Goal: Information Seeking & Learning: Learn about a topic

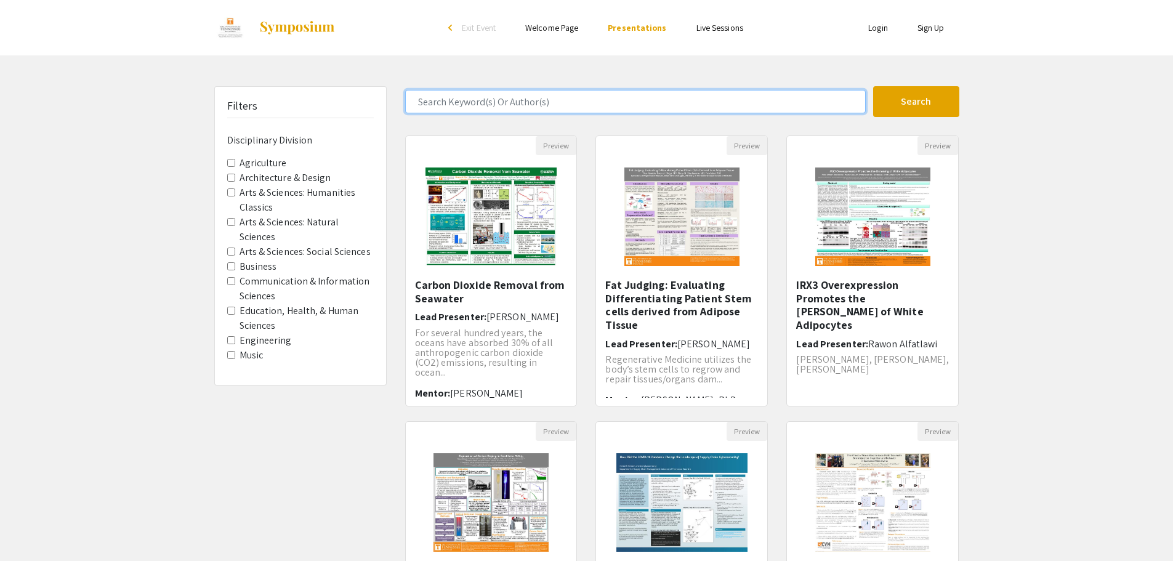
click at [574, 101] on input "Search Keyword(s) Or Author(s)" at bounding box center [635, 101] width 461 height 23
type input "[PERSON_NAME]"
click at [873, 86] on button "Search" at bounding box center [916, 101] width 86 height 31
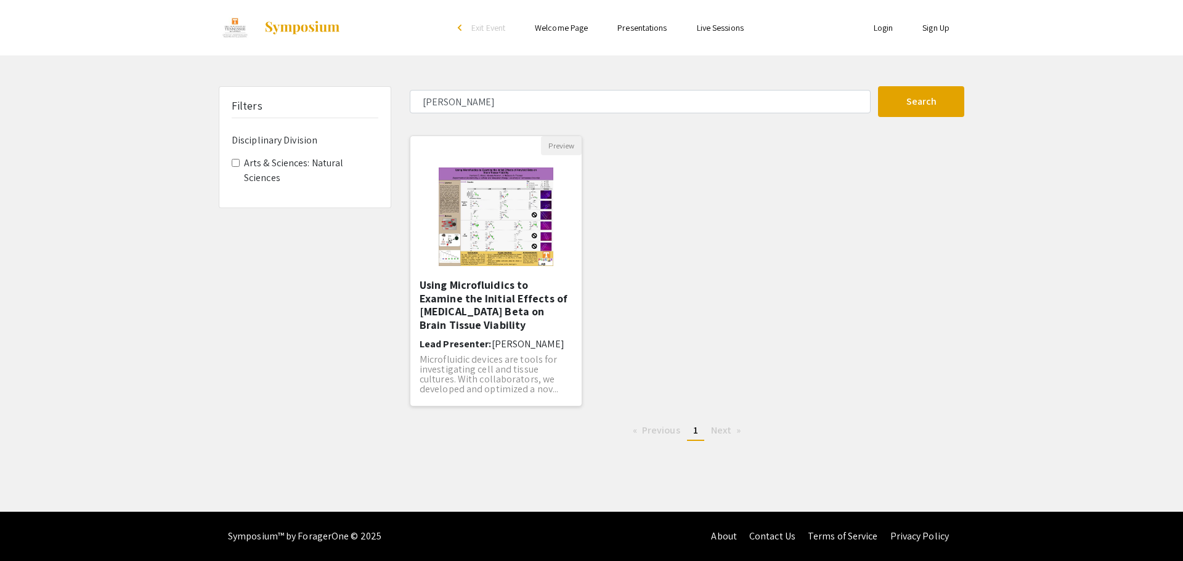
click at [504, 338] on span "[PERSON_NAME]" at bounding box center [528, 344] width 73 height 13
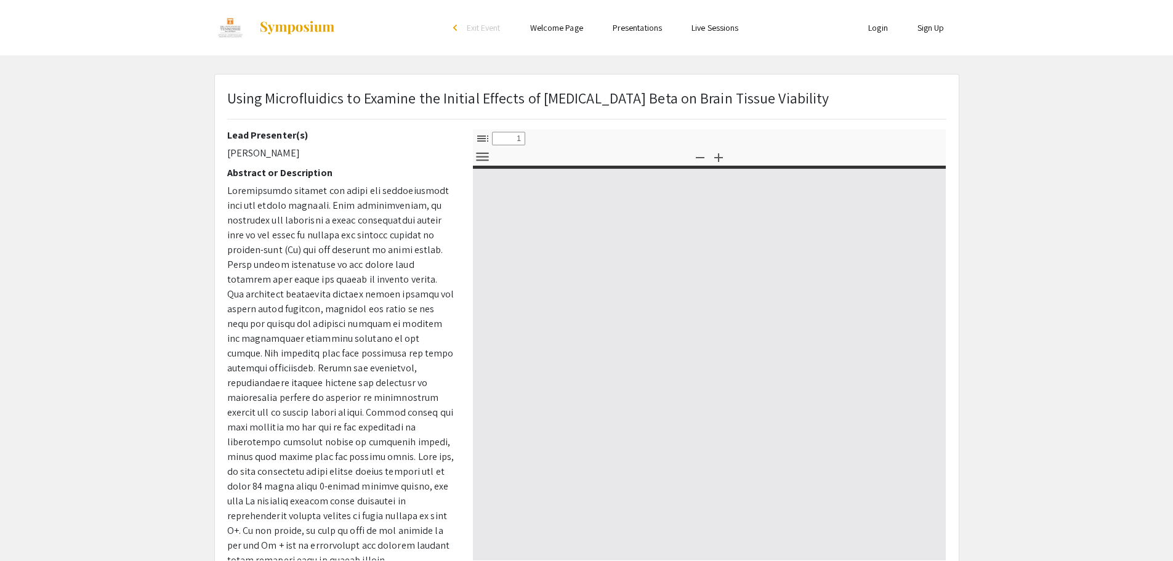
select select "custom"
type input "0"
select select "custom"
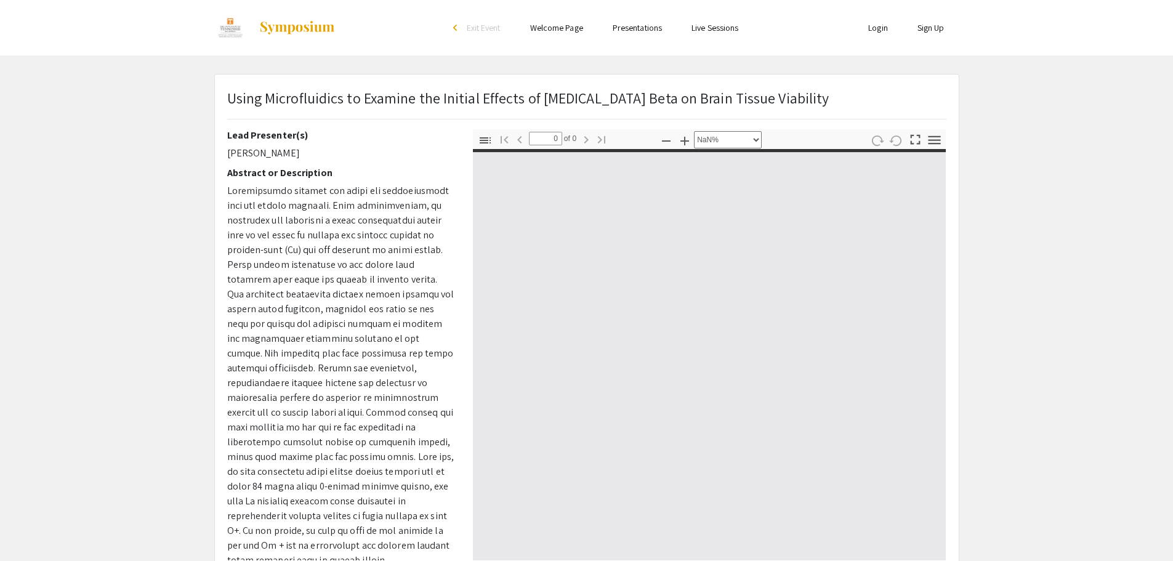
type input "1"
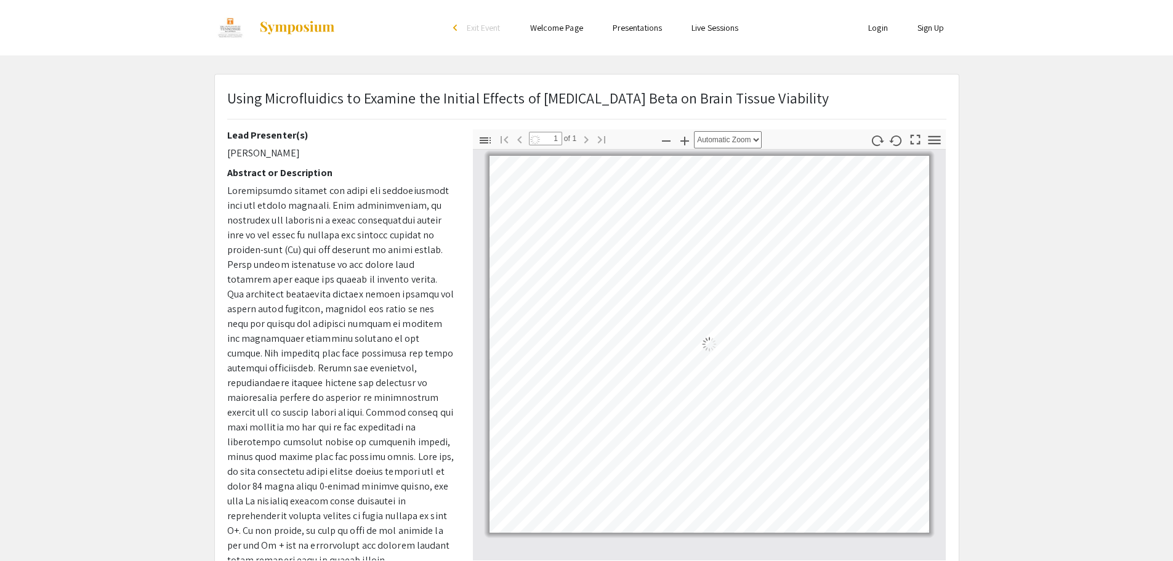
select select "auto"
click at [288, 95] on p "Using Microfluidics to Examine the Initial Effects of [MEDICAL_DATA] Beta on Br…" at bounding box center [528, 98] width 602 height 22
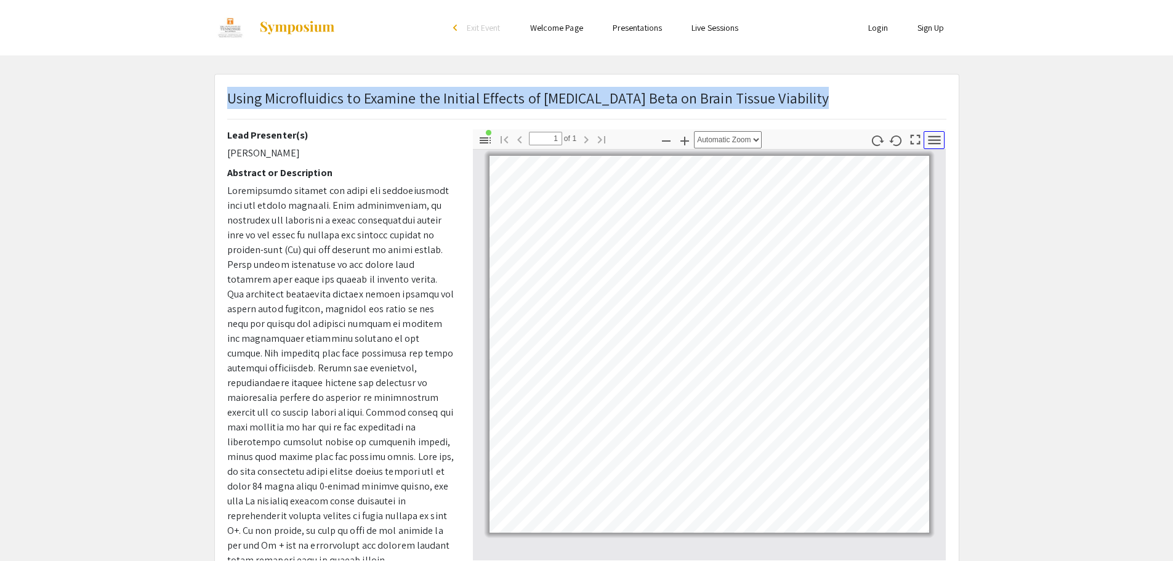
click at [933, 141] on icon "button" at bounding box center [934, 140] width 17 height 17
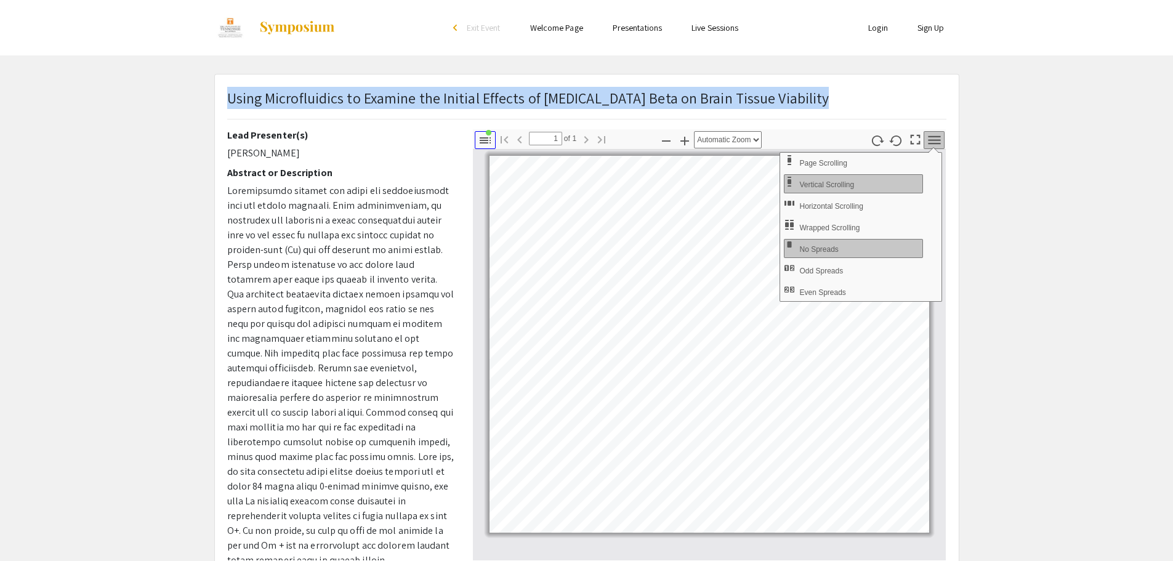
click at [482, 143] on icon "button" at bounding box center [485, 140] width 15 height 15
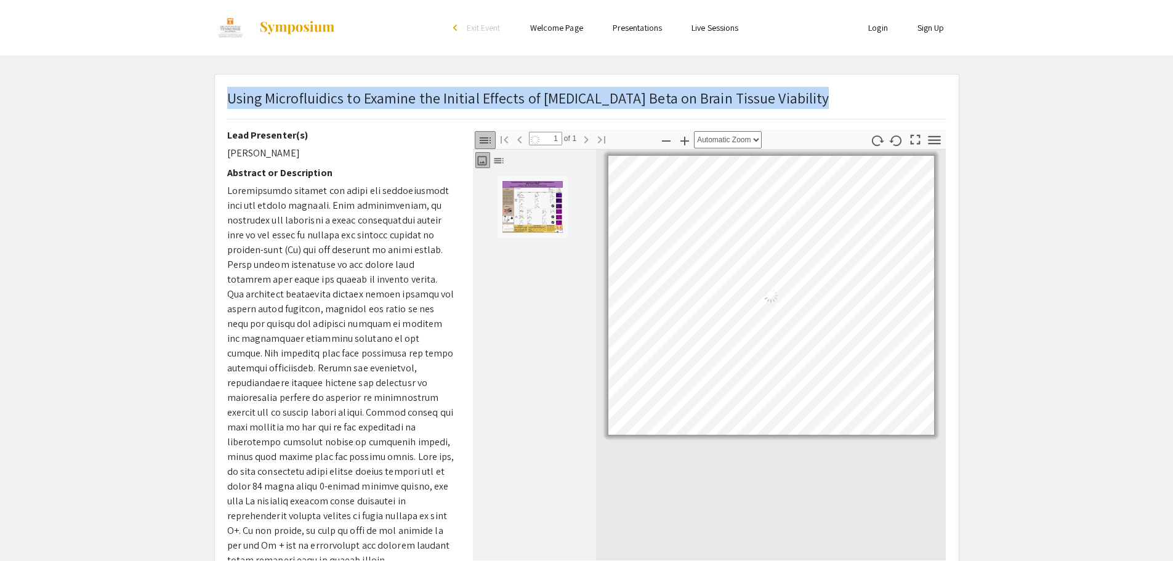
click at [482, 142] on icon "button" at bounding box center [485, 140] width 11 height 6
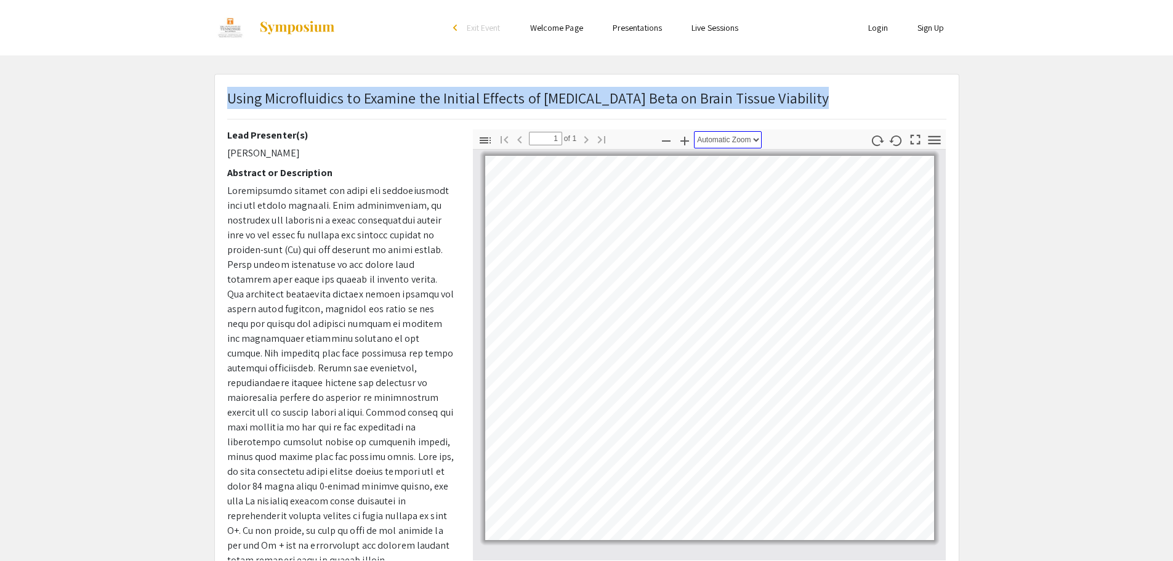
click at [753, 143] on select "Automatic Zoom Actual Size Page Fit Page Width 50% 100% 125% 150% 200% 300% 400…" at bounding box center [728, 139] width 68 height 17
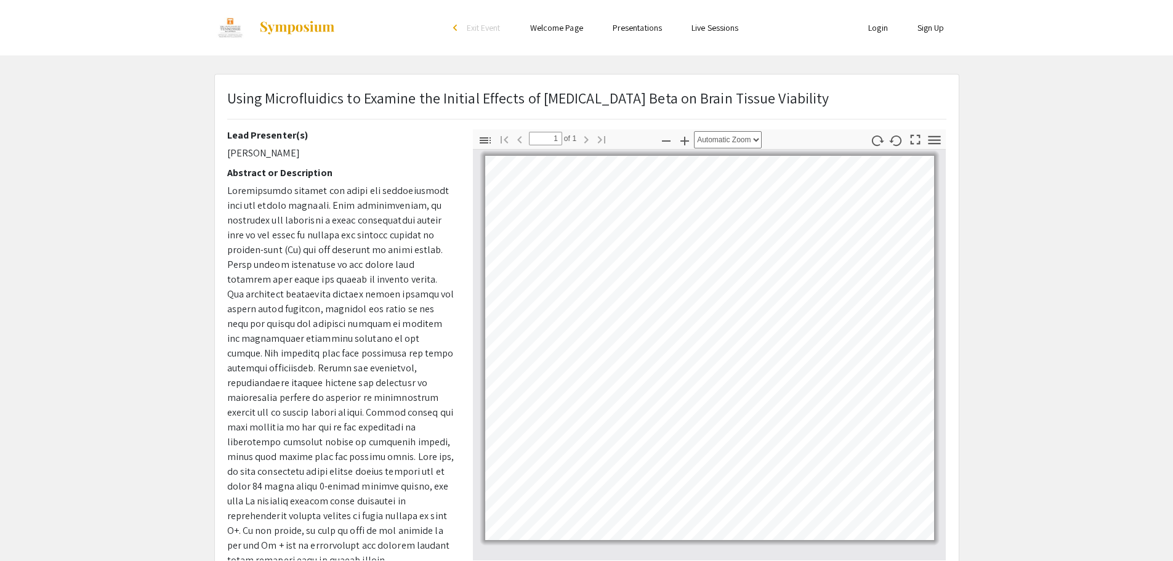
click at [809, 130] on div "Toggle Sidebar Find Go to First Page Previous 1 of 1 Next Go to Last Page Zoom …" at bounding box center [710, 139] width 474 height 20
